Goal: Transaction & Acquisition: Purchase product/service

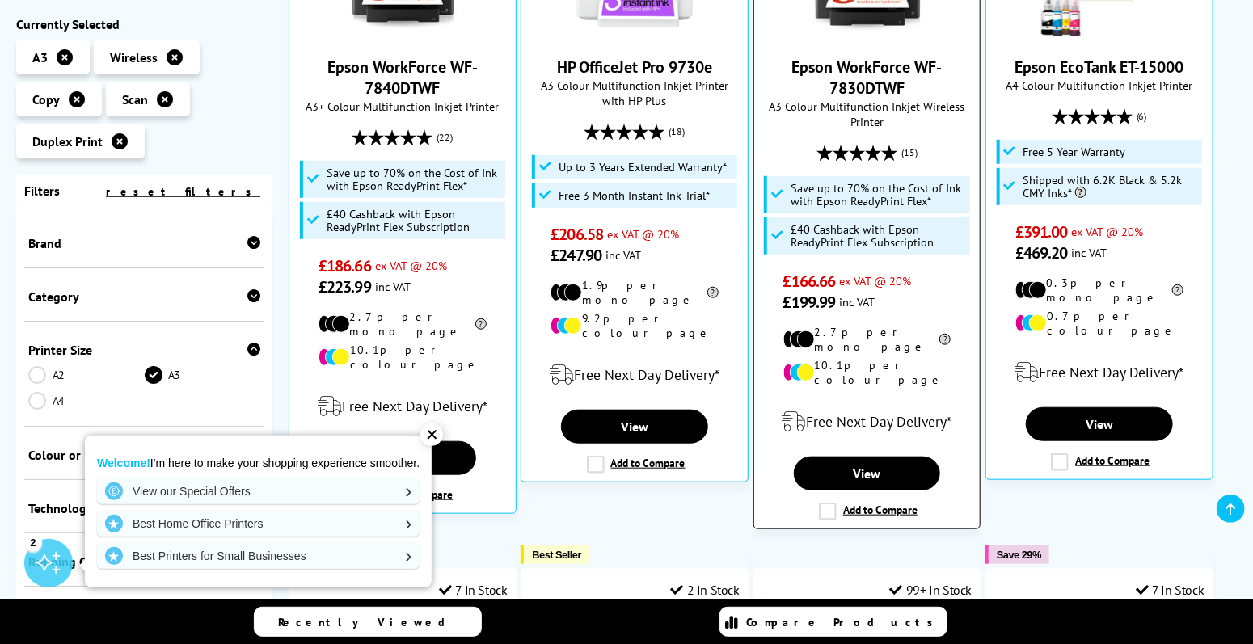
scroll to position [485, 0]
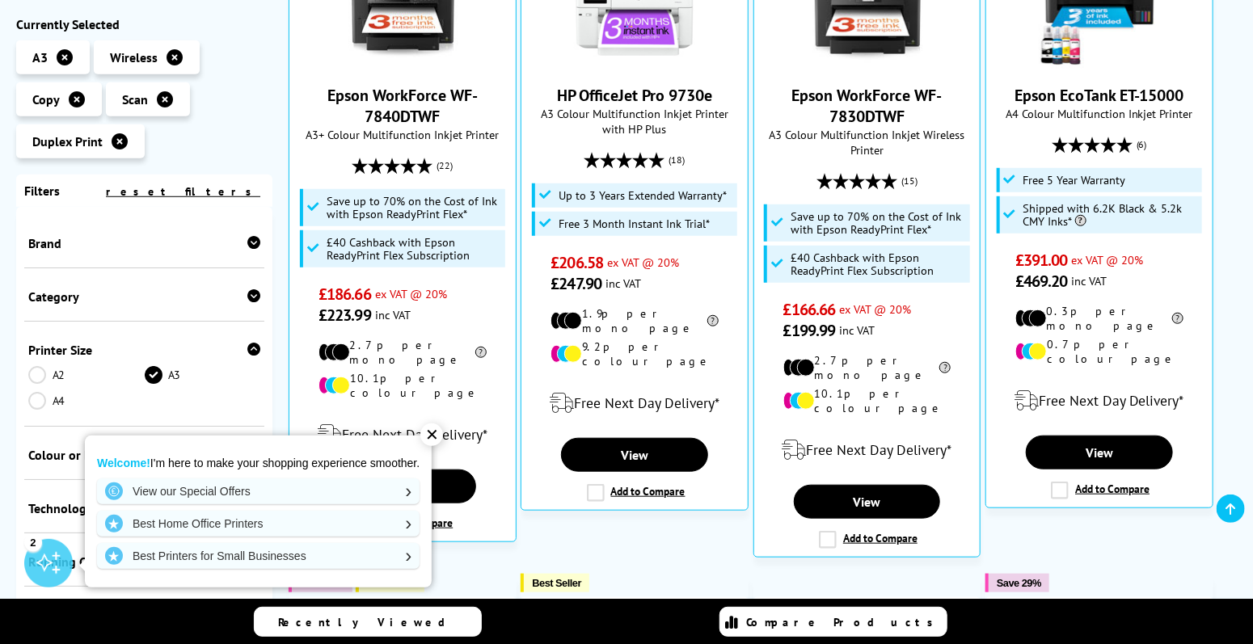
click at [440, 429] on div "✕" at bounding box center [431, 435] width 23 height 23
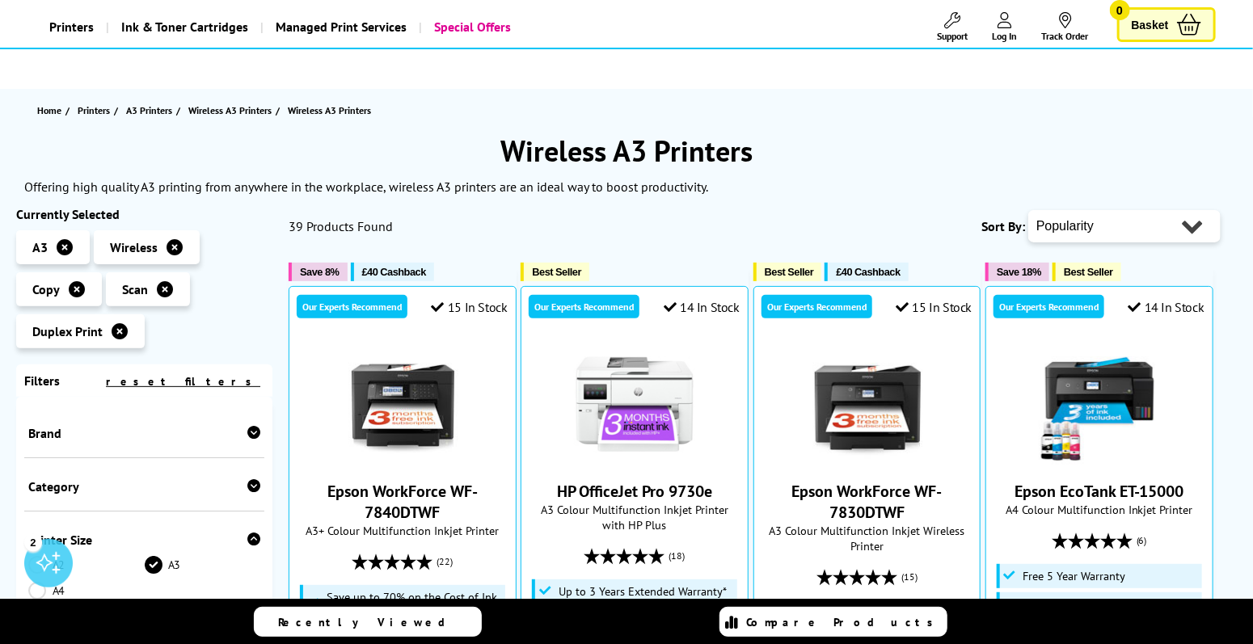
scroll to position [162, 0]
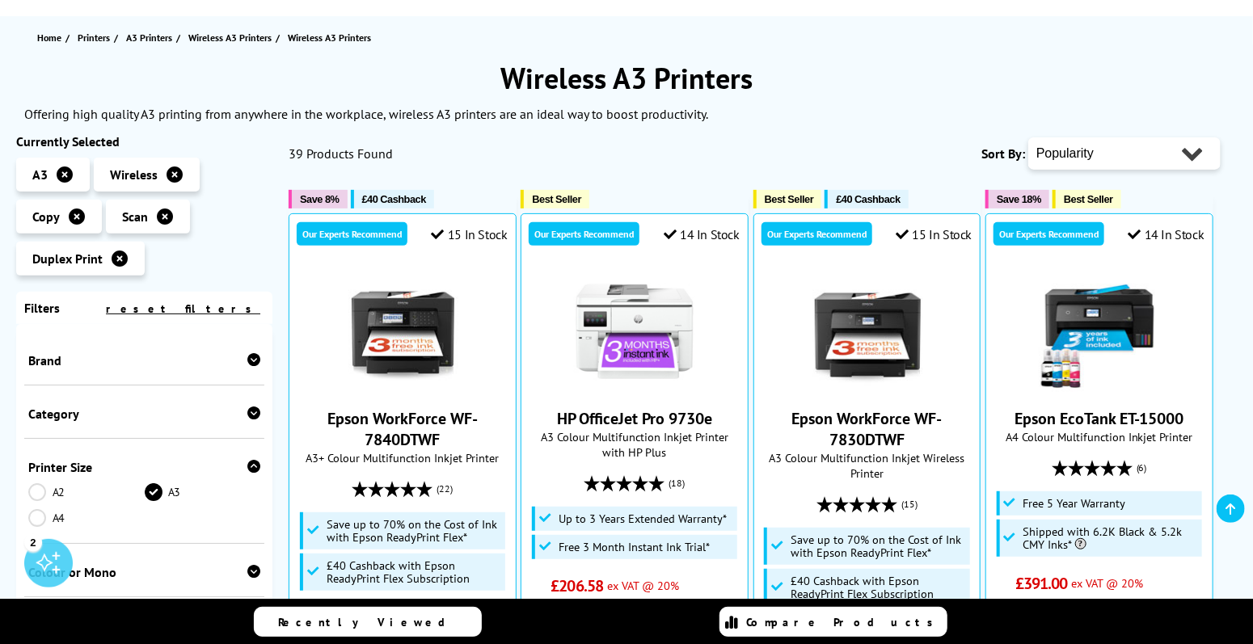
click at [1139, 153] on select "Popularity Rating Price - Low to High Price - High to Low Running Costs - Low t…" at bounding box center [1125, 153] width 192 height 32
select select "Price Ascending"
click at [1029, 137] on select "Popularity Rating Price - Low to High Price - High to Low Running Costs - Low t…" at bounding box center [1125, 153] width 192 height 32
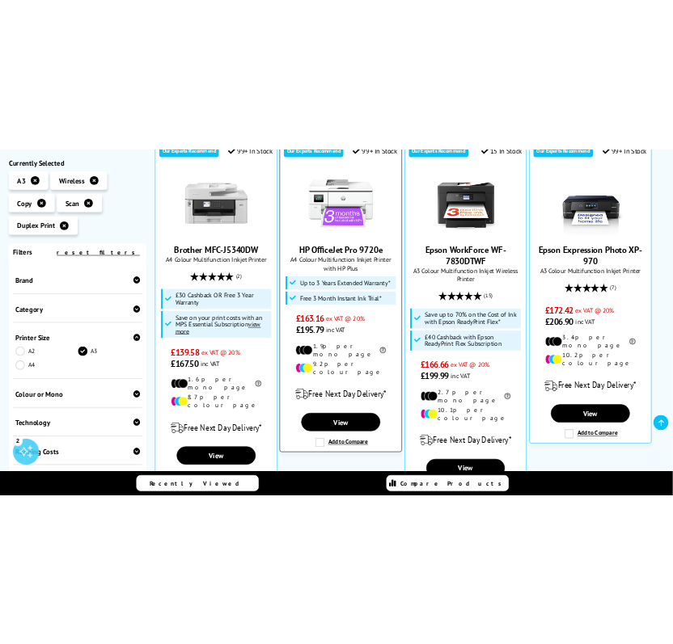
scroll to position [403, 0]
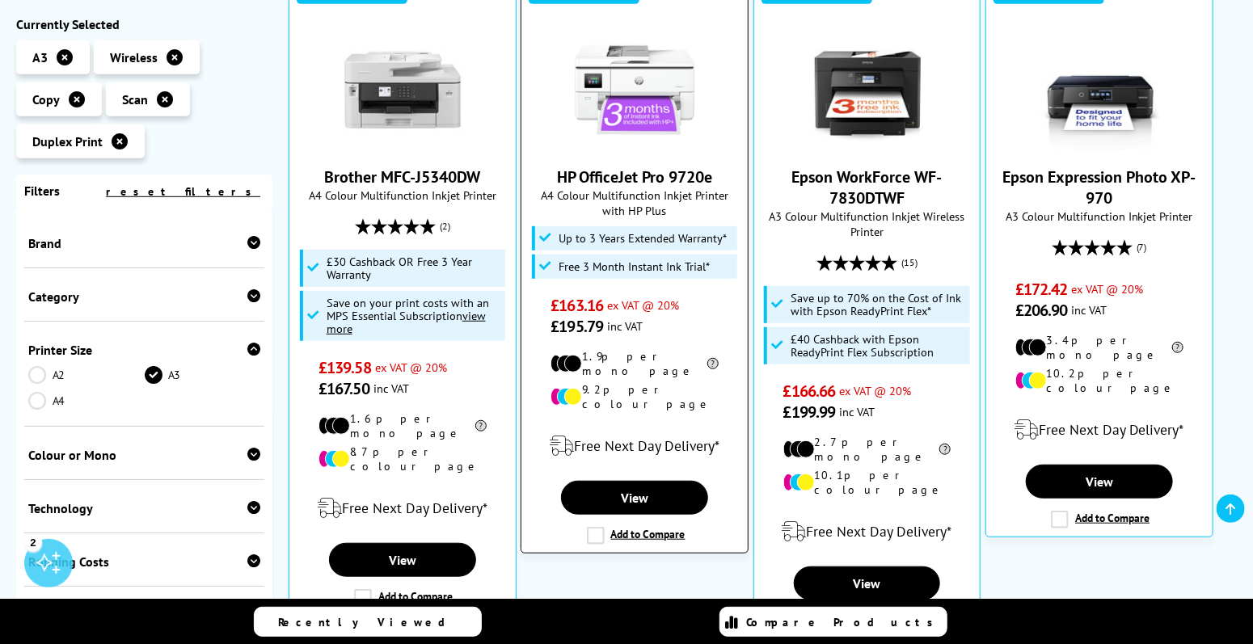
drag, startPoint x: 725, startPoint y: 176, endPoint x: 543, endPoint y: 176, distance: 182.7
click at [543, 176] on span "HP OfficeJet Pro 9720e" at bounding box center [634, 177] width 201 height 21
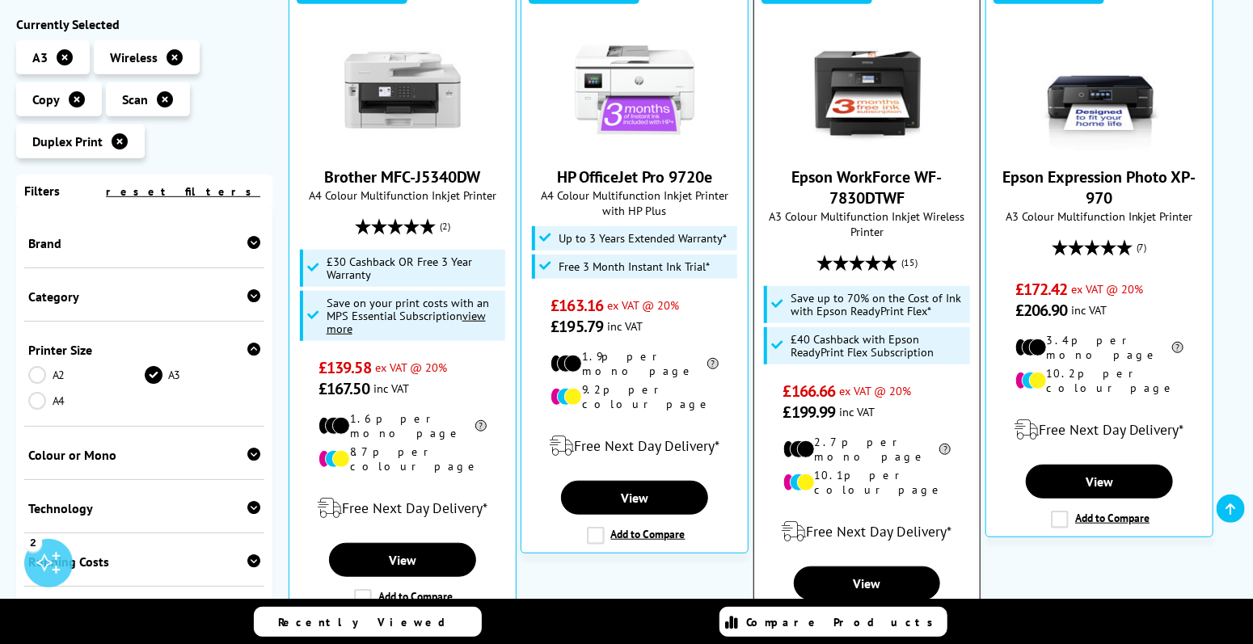
copy link "HP OfficeJet Pro 9720e"
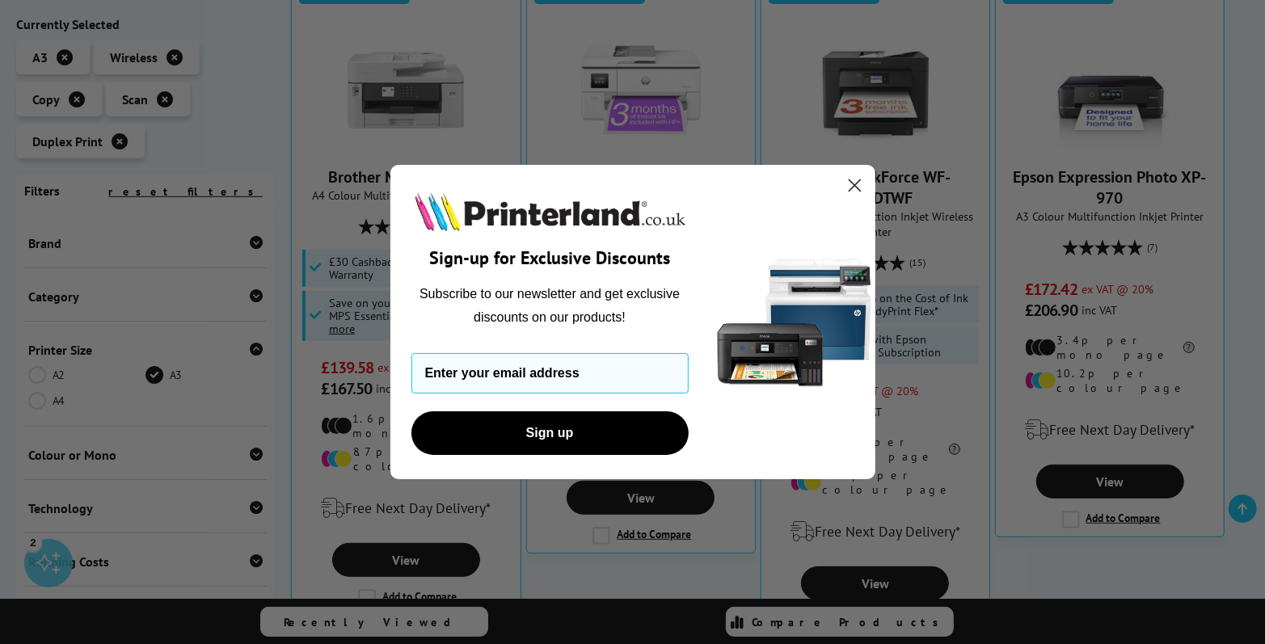
click at [864, 181] on circle "Close dialog" at bounding box center [854, 185] width 27 height 27
